Goal: Information Seeking & Learning: Learn about a topic

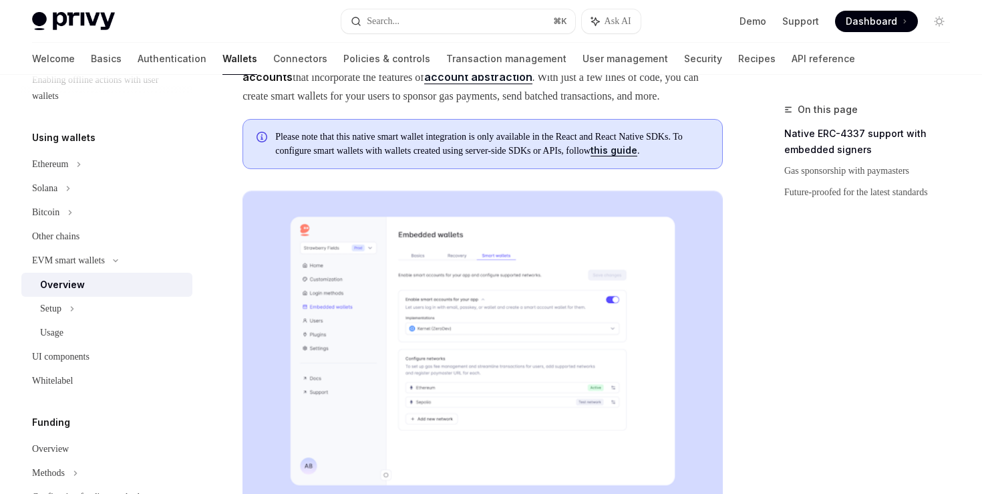
scroll to position [140, 0]
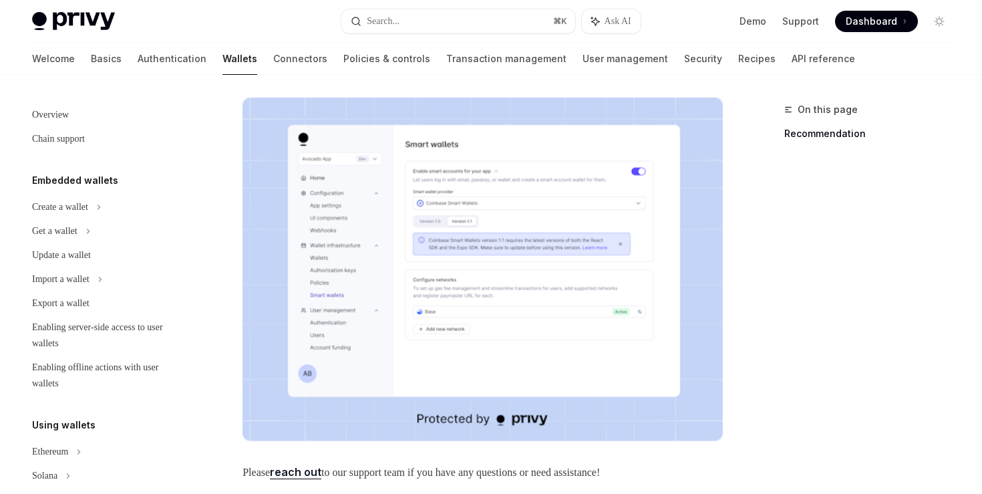
scroll to position [223, 0]
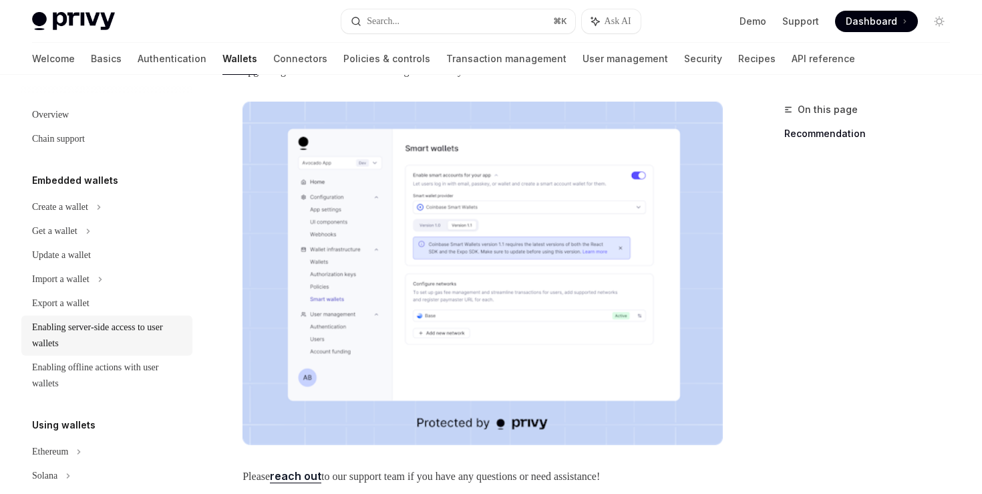
click at [157, 333] on div "Enabling server-side access to user wallets" at bounding box center [108, 335] width 152 height 32
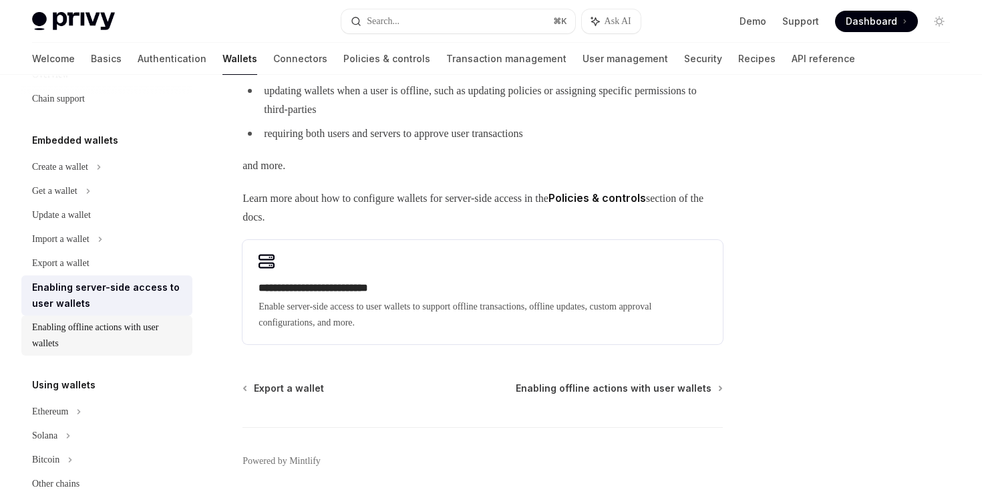
scroll to position [41, 0]
click at [79, 178] on div "Ethereum" at bounding box center [106, 166] width 171 height 24
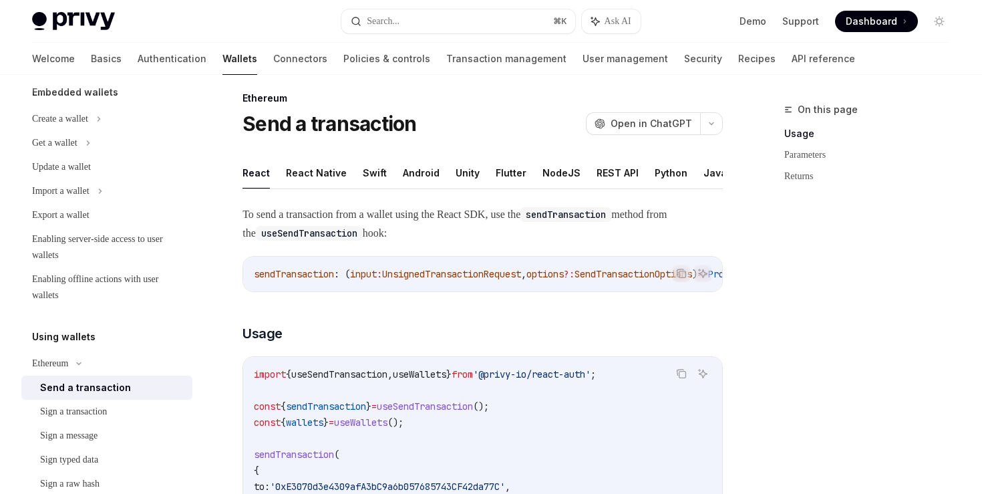
scroll to position [11, 0]
click at [312, 170] on button "React Native" at bounding box center [316, 173] width 61 height 31
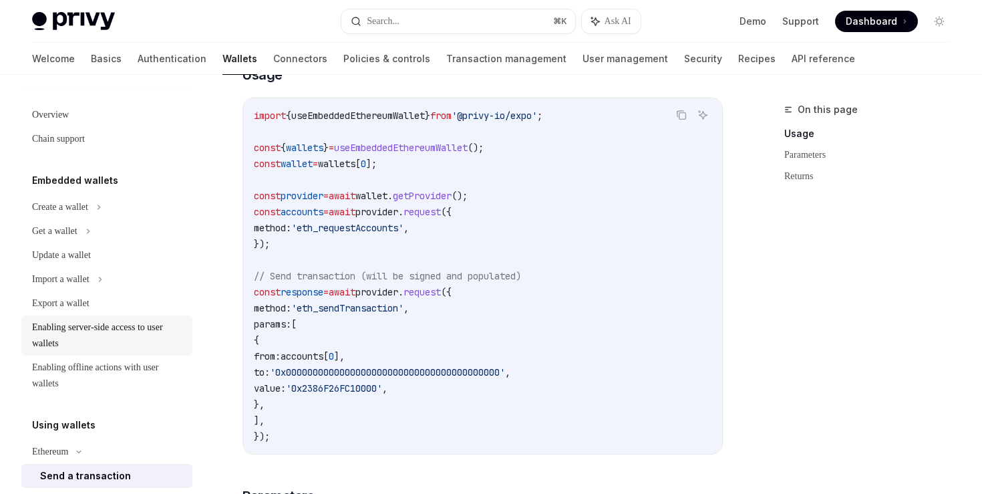
scroll to position [2, 0]
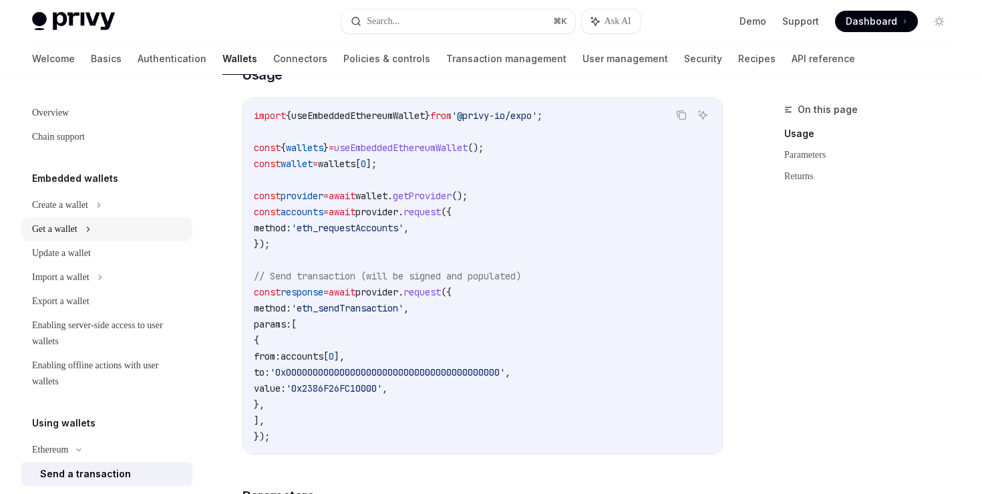
click at [91, 231] on icon at bounding box center [88, 229] width 5 height 16
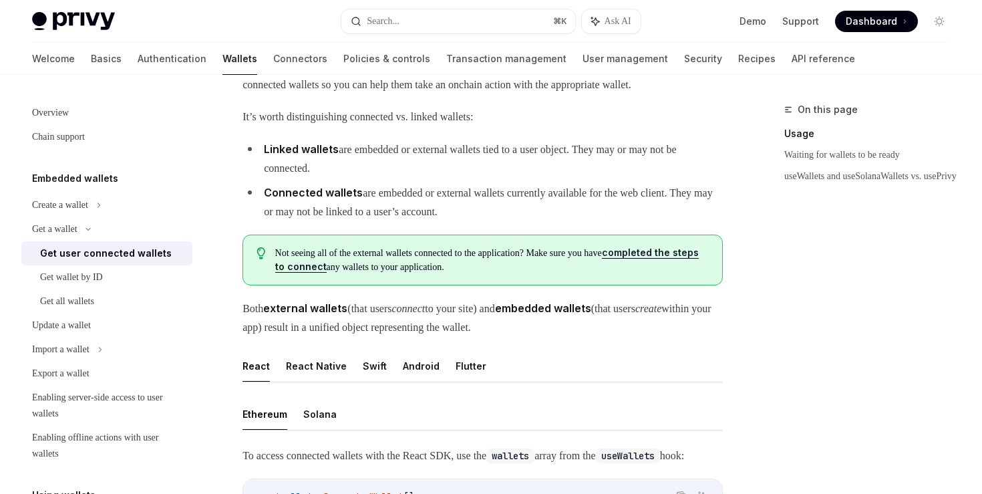
scroll to position [129, 0]
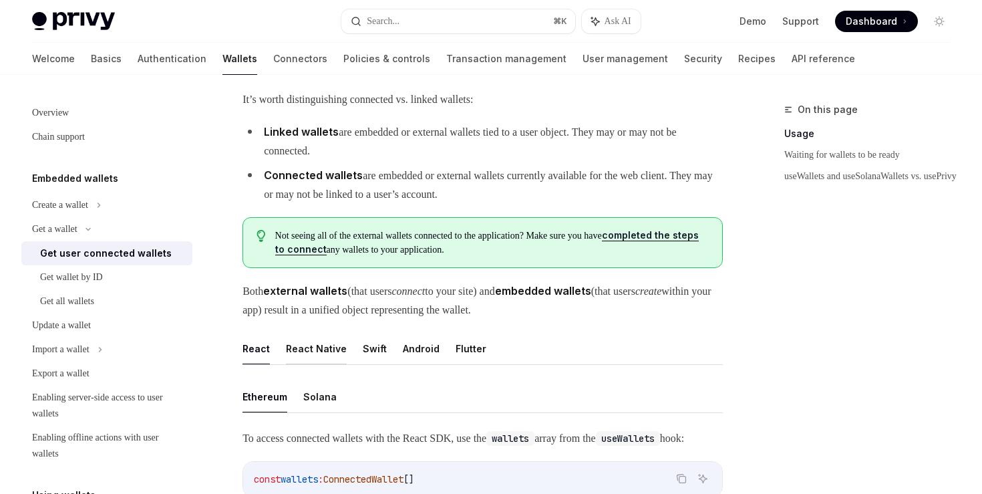
click at [327, 364] on button "React Native" at bounding box center [316, 348] width 61 height 31
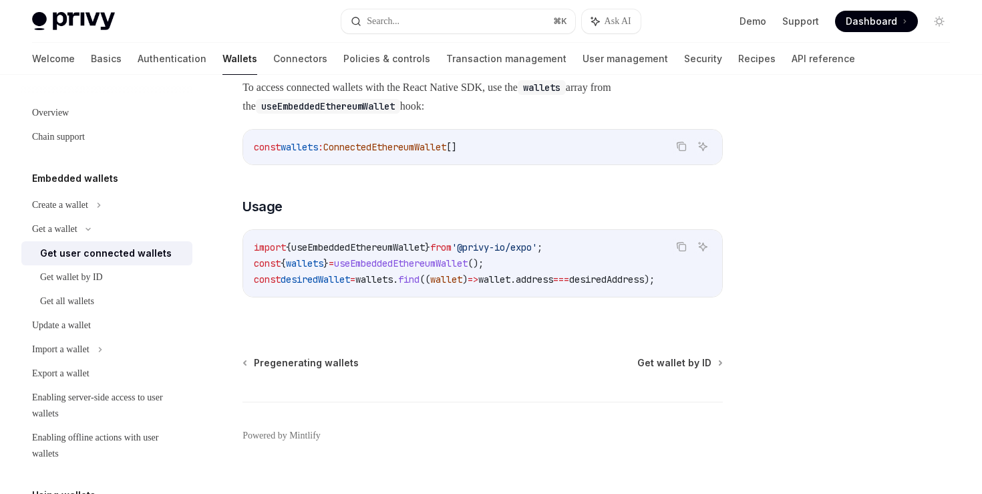
scroll to position [498, 0]
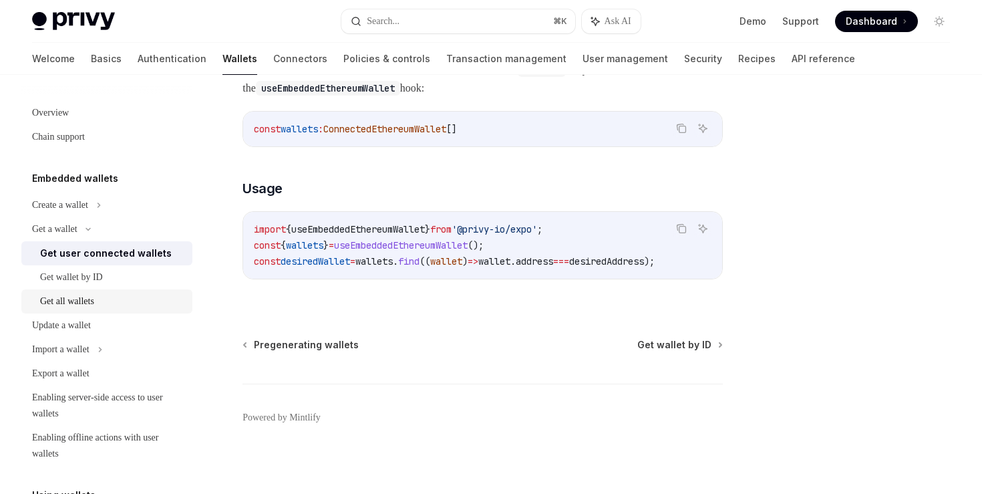
click at [104, 299] on div "Get all wallets" at bounding box center [112, 301] width 144 height 16
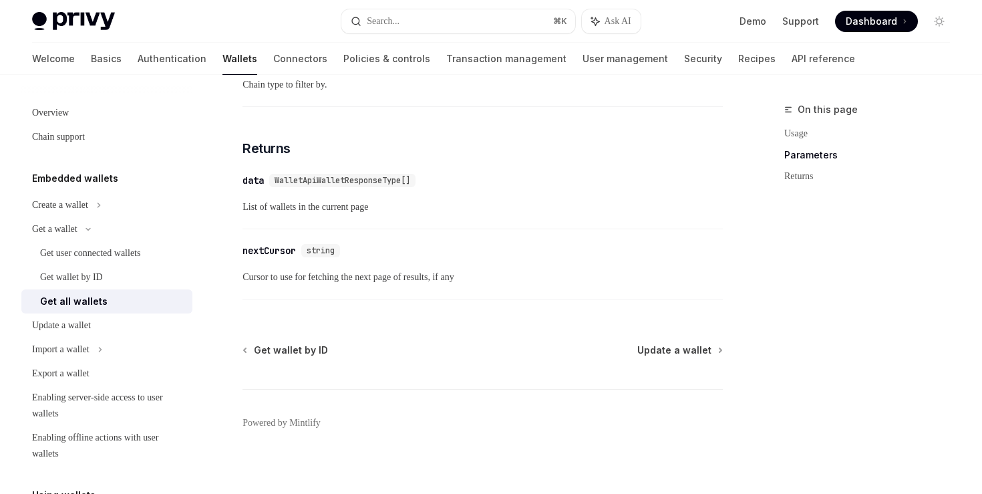
scroll to position [773, 0]
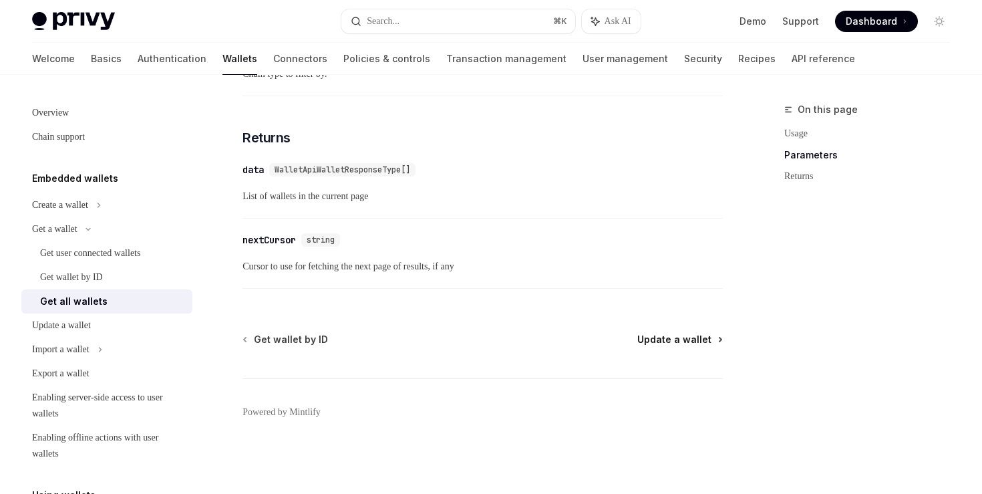
click at [674, 344] on span "Update a wallet" at bounding box center [675, 339] width 74 height 13
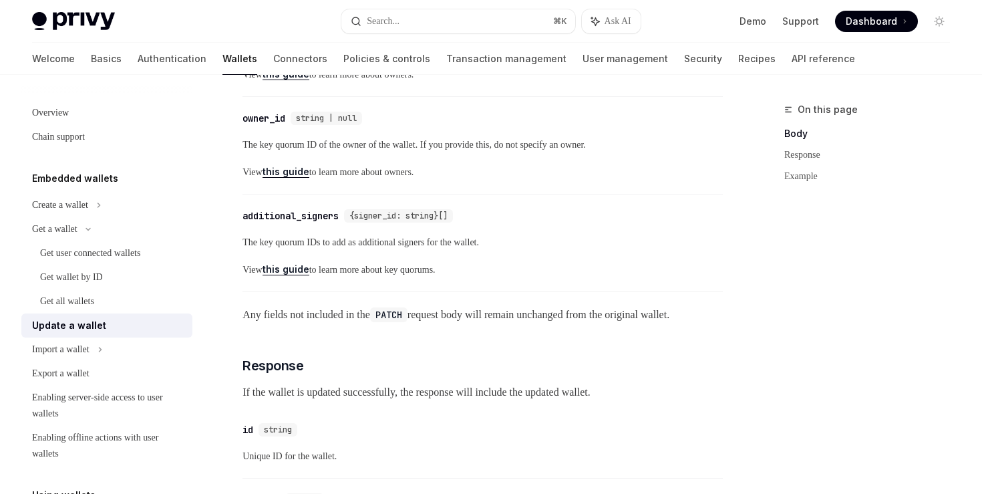
scroll to position [561, 0]
click at [291, 274] on link "this guide" at bounding box center [286, 268] width 47 height 12
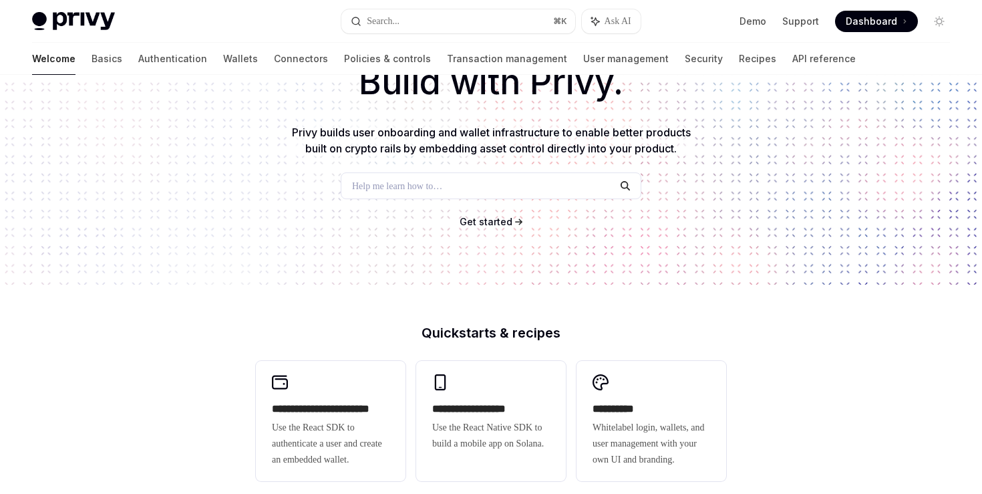
scroll to position [102, 0]
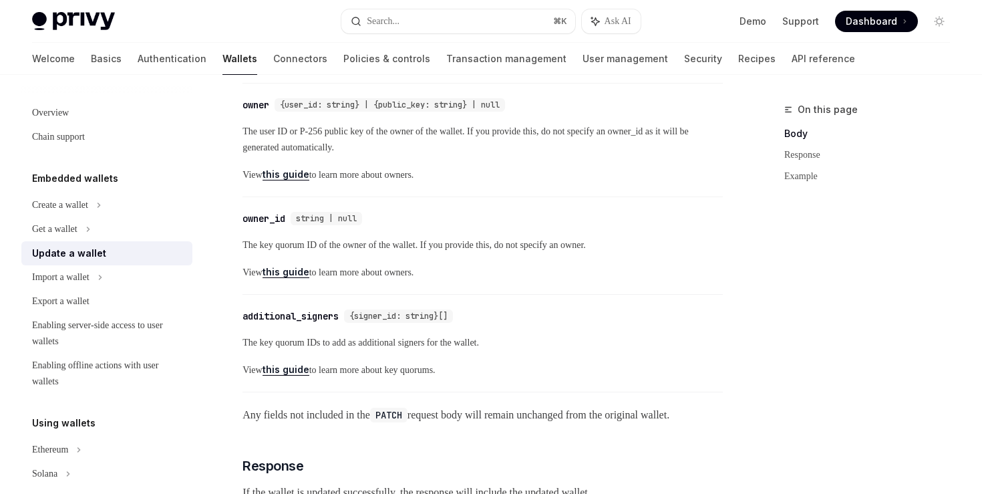
scroll to position [456, 0]
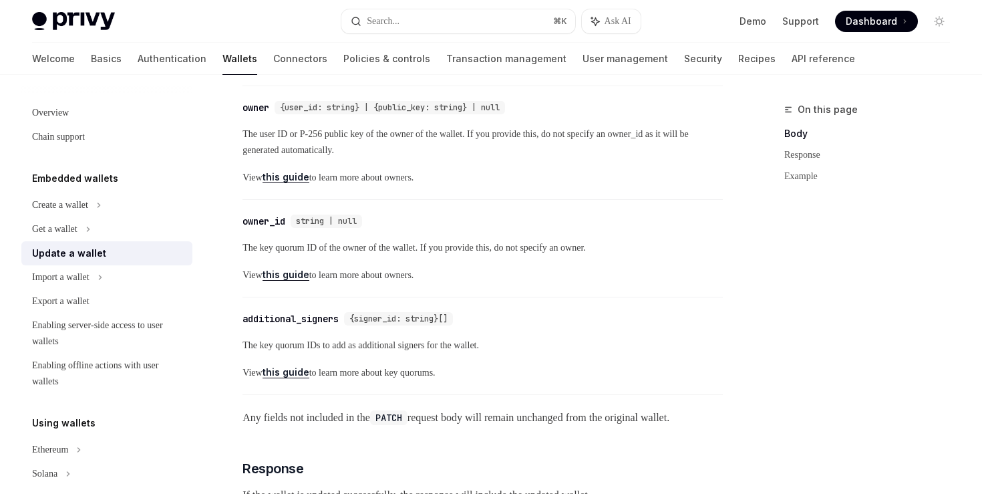
click at [289, 256] on span "The key quorum ID of the owner of the wallet. If you provide this, do not speci…" at bounding box center [483, 248] width 481 height 16
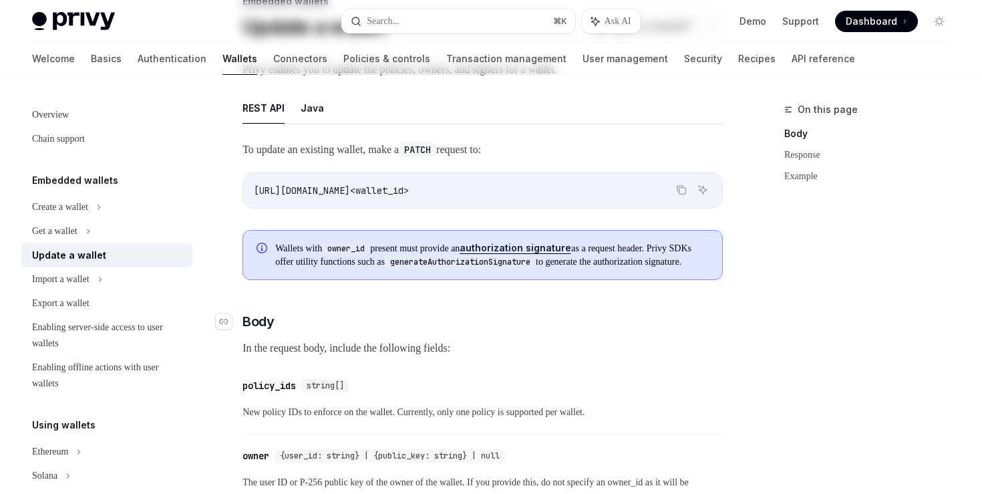
scroll to position [0, 0]
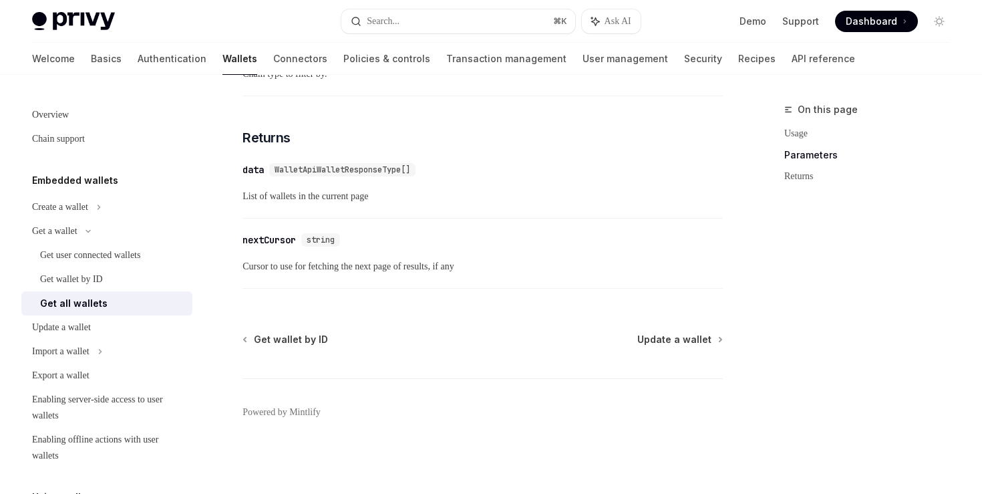
scroll to position [773, 0]
click at [273, 65] on link "Connectors" at bounding box center [300, 59] width 54 height 32
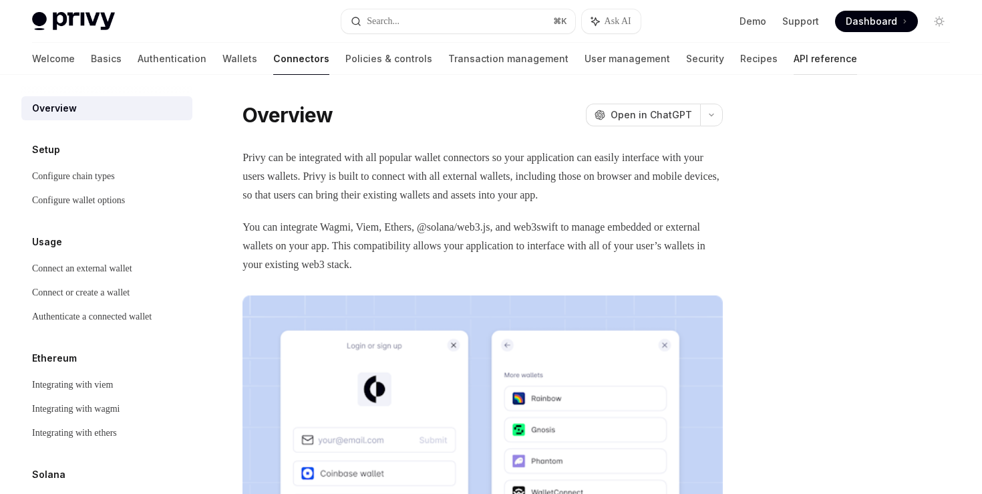
click at [794, 56] on link "API reference" at bounding box center [825, 59] width 63 height 32
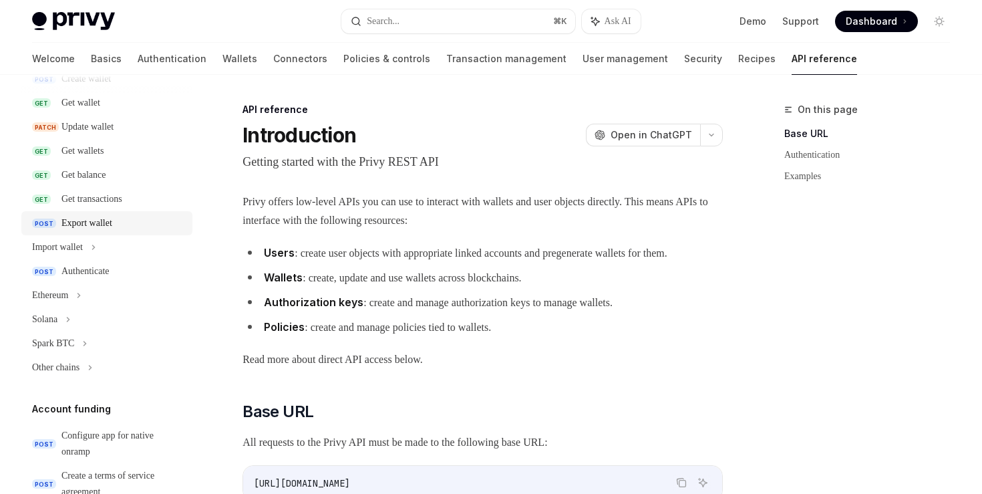
scroll to position [171, 0]
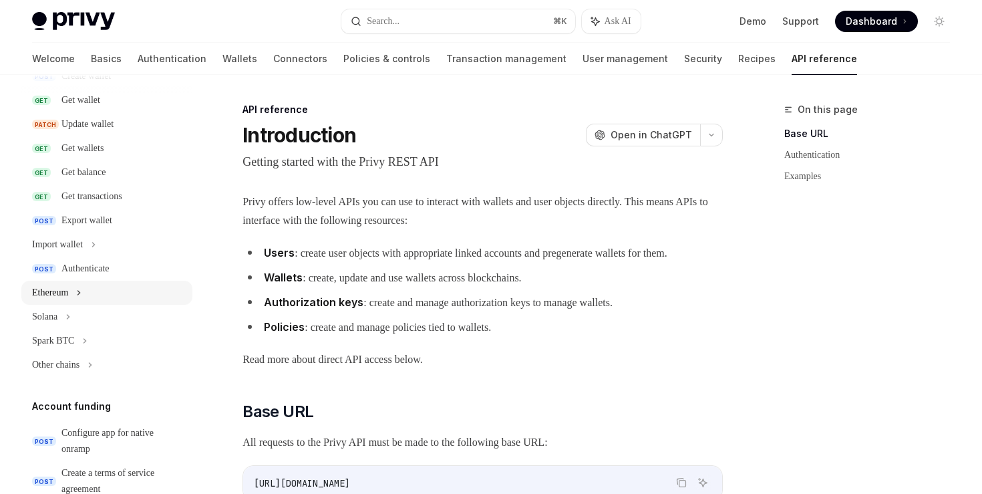
click at [80, 291] on icon at bounding box center [79, 293] width 2 height 4
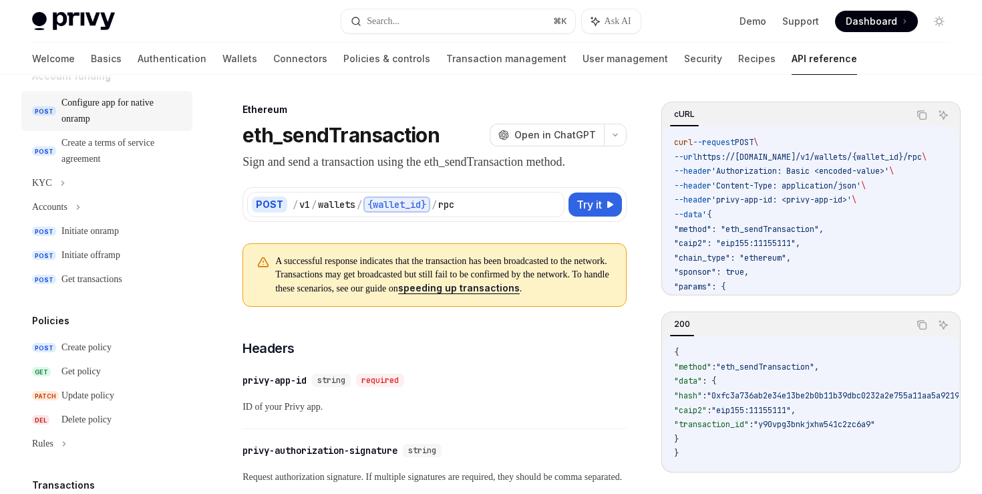
scroll to position [658, 0]
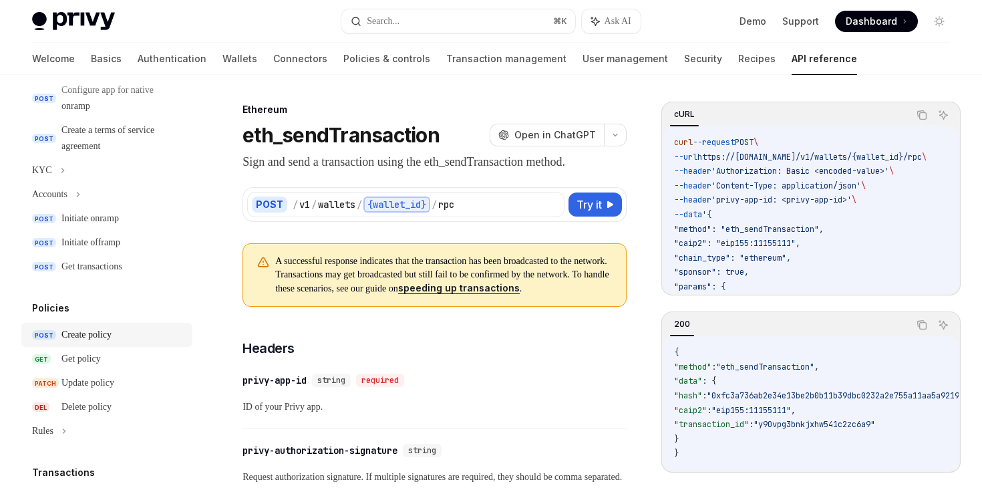
click at [85, 332] on div "Create policy" at bounding box center [86, 335] width 50 height 16
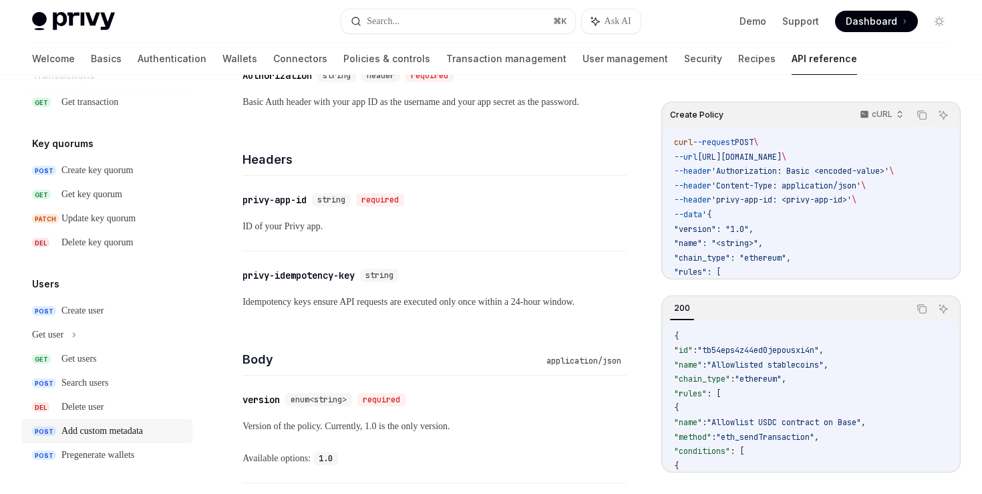
scroll to position [246, 0]
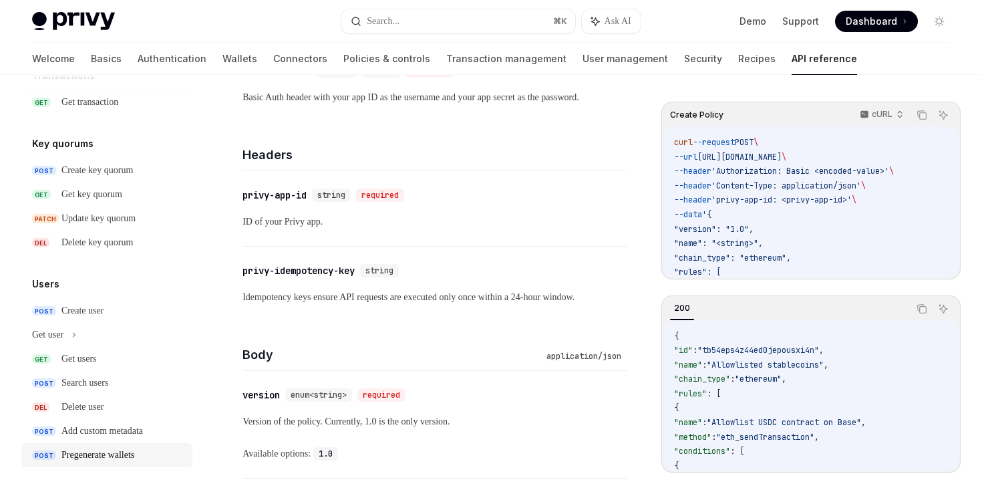
click at [134, 451] on div "Pregenerate wallets" at bounding box center [97, 455] width 73 height 16
type textarea "*"
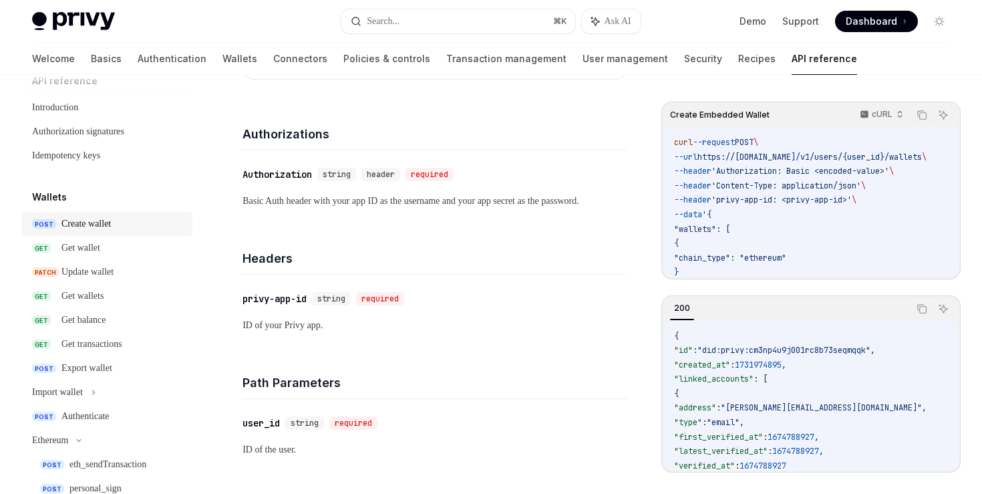
scroll to position [21, 0]
click at [375, 23] on div "Search..." at bounding box center [383, 21] width 33 height 16
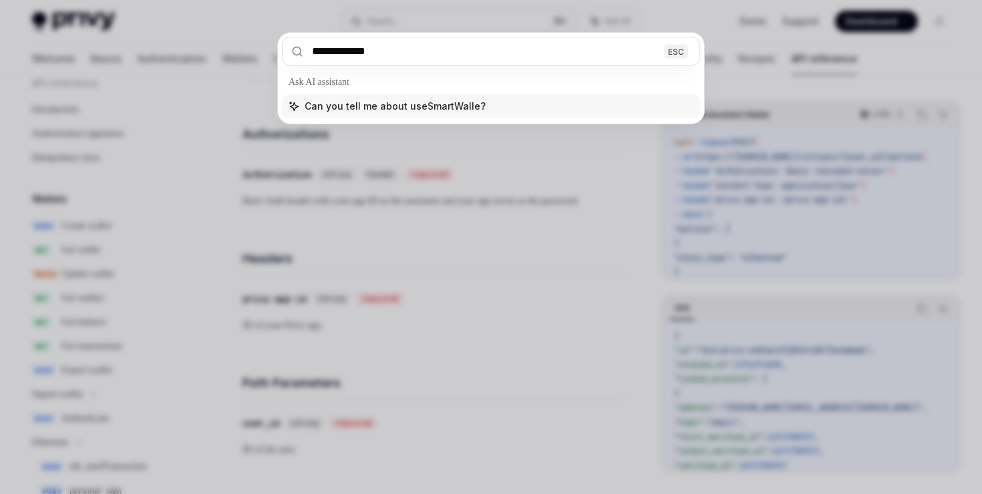
type input "**********"
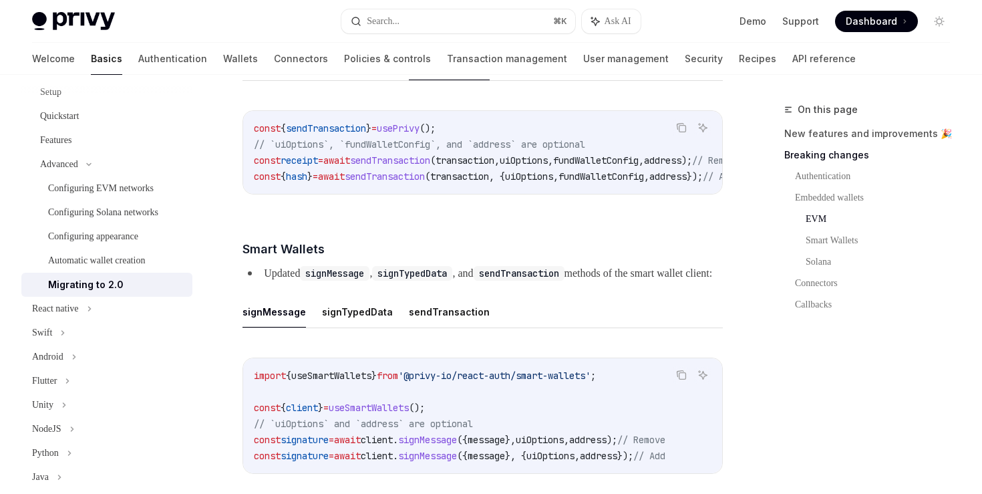
scroll to position [2046, 0]
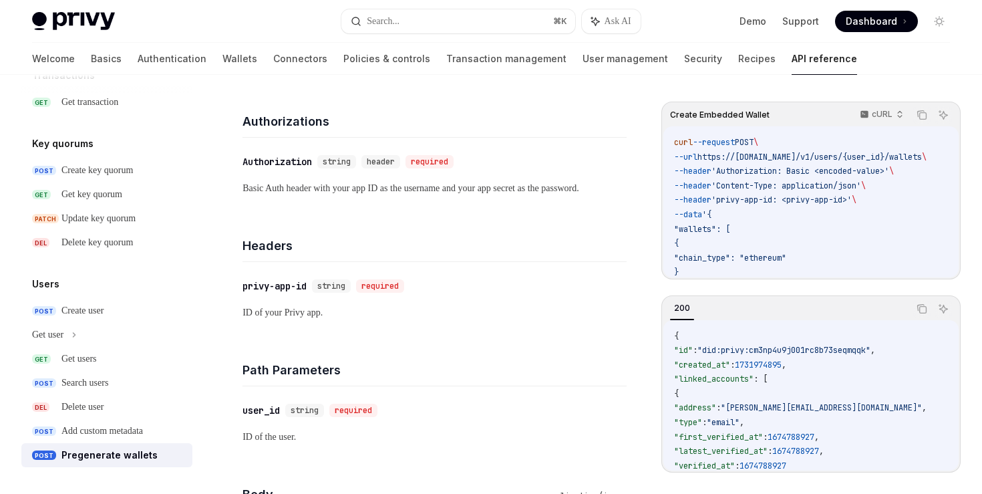
scroll to position [142, 0]
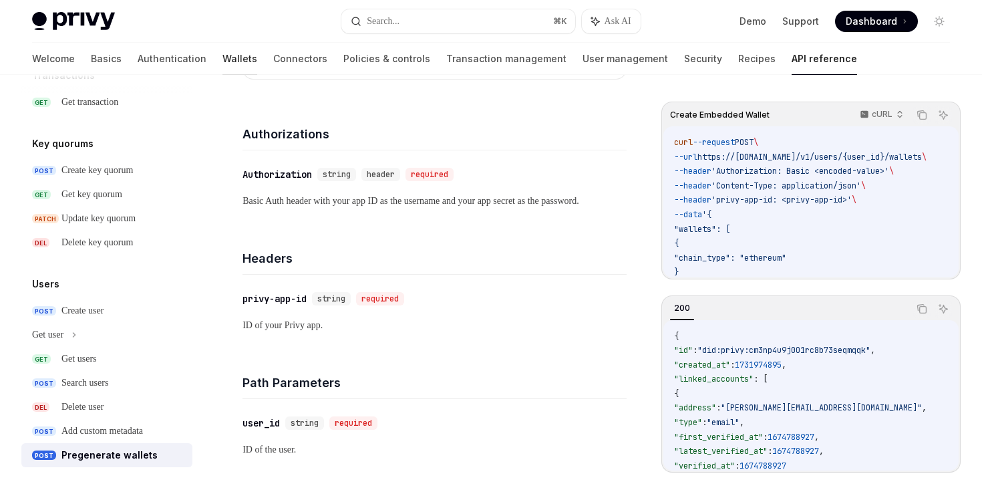
click at [223, 59] on link "Wallets" at bounding box center [240, 59] width 35 height 32
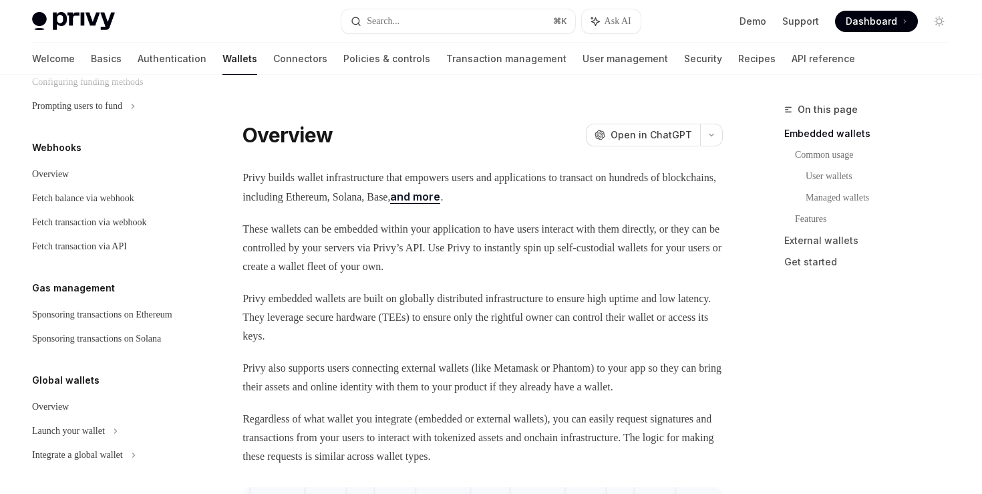
scroll to position [662, 0]
type textarea "*"
